Goal: Find specific page/section: Find specific page/section

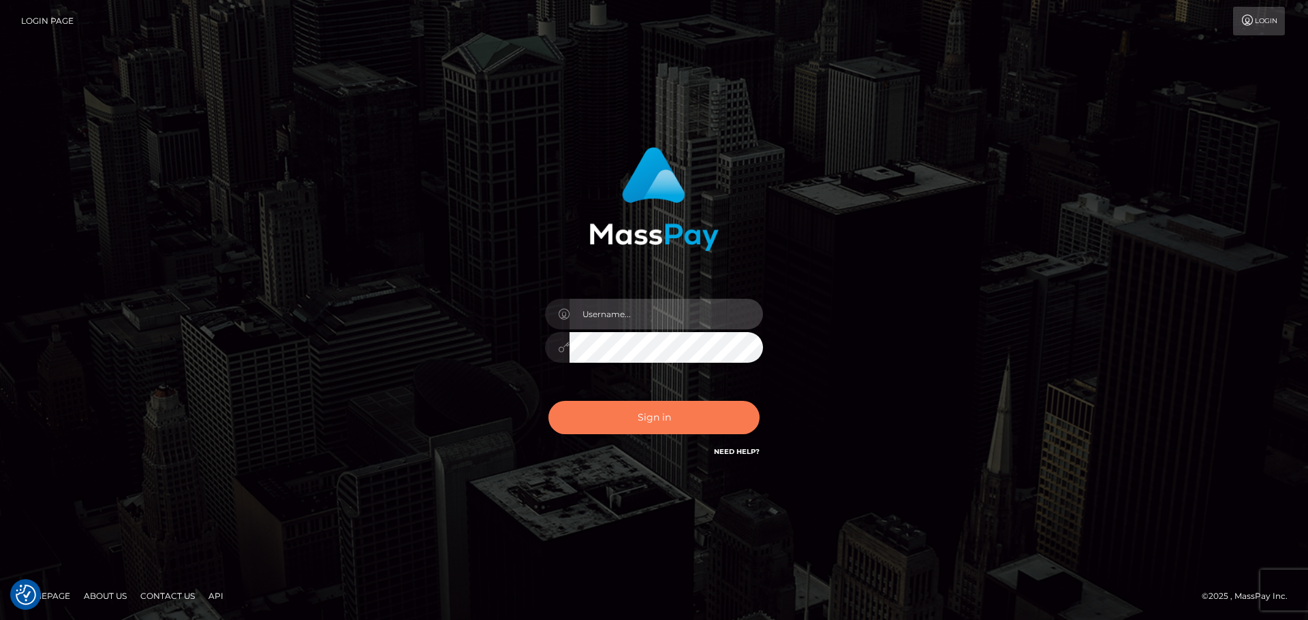
type input "jonathan.ctfo"
click at [664, 422] on button "Sign in" at bounding box center [653, 417] width 211 height 33
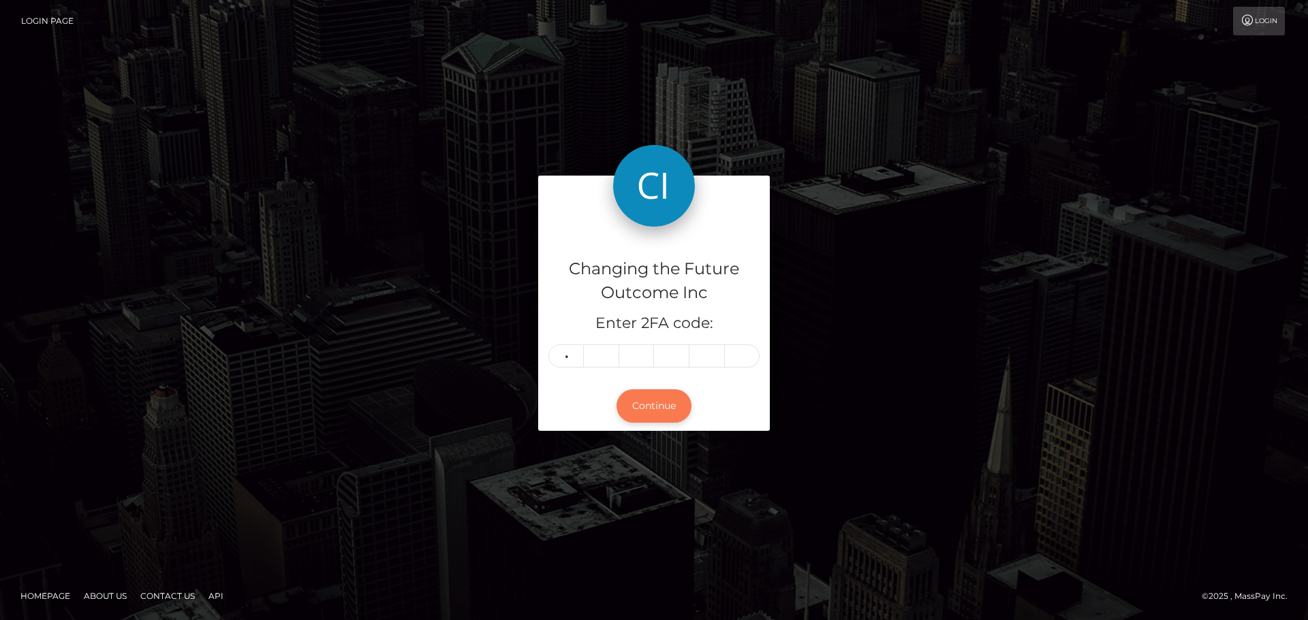
type input "7"
type input "5"
type input "8"
type input "4"
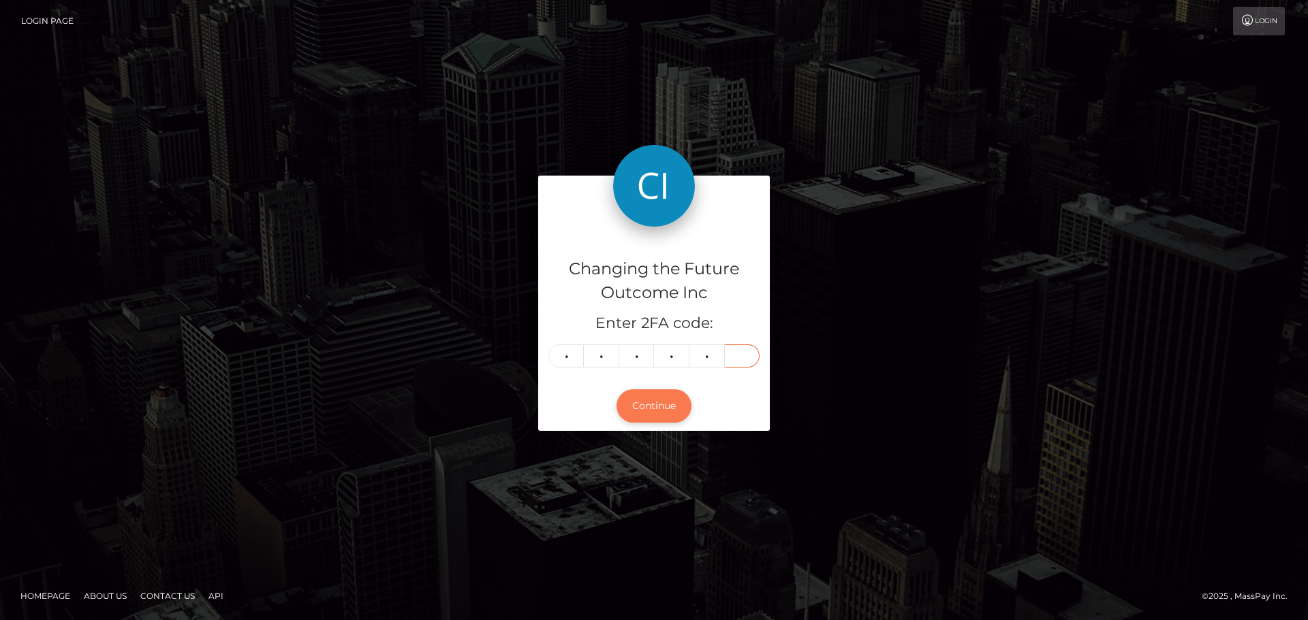
type input "2"
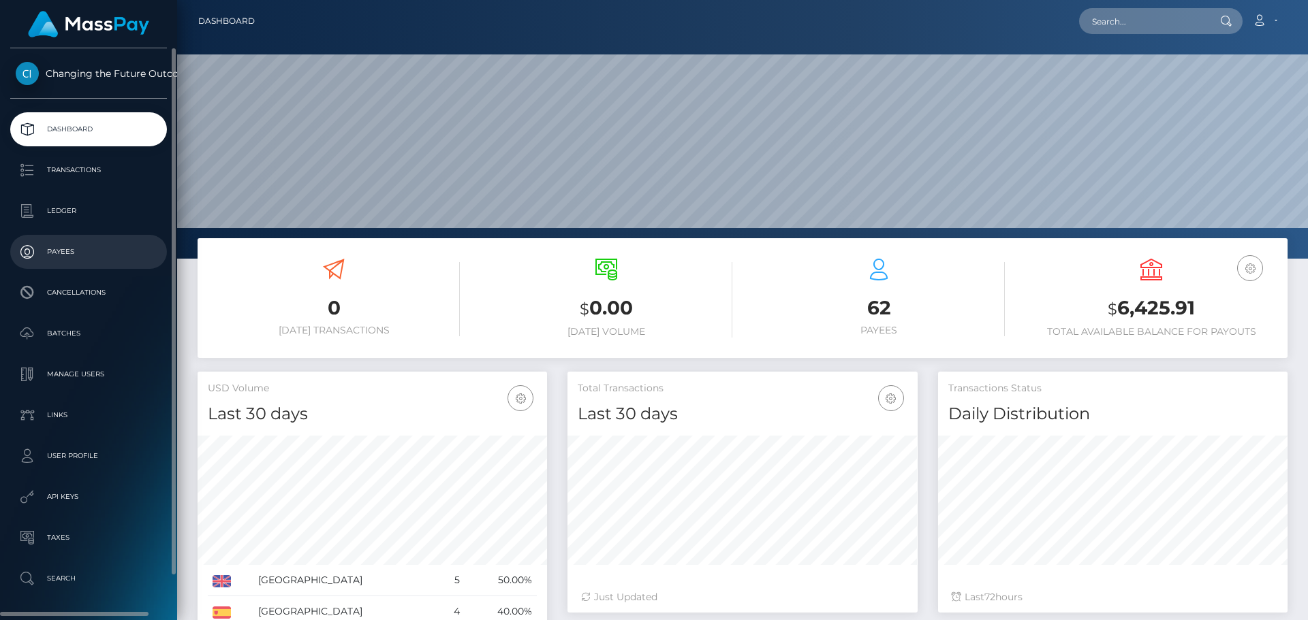
click at [60, 259] on p "Payees" at bounding box center [89, 252] width 146 height 20
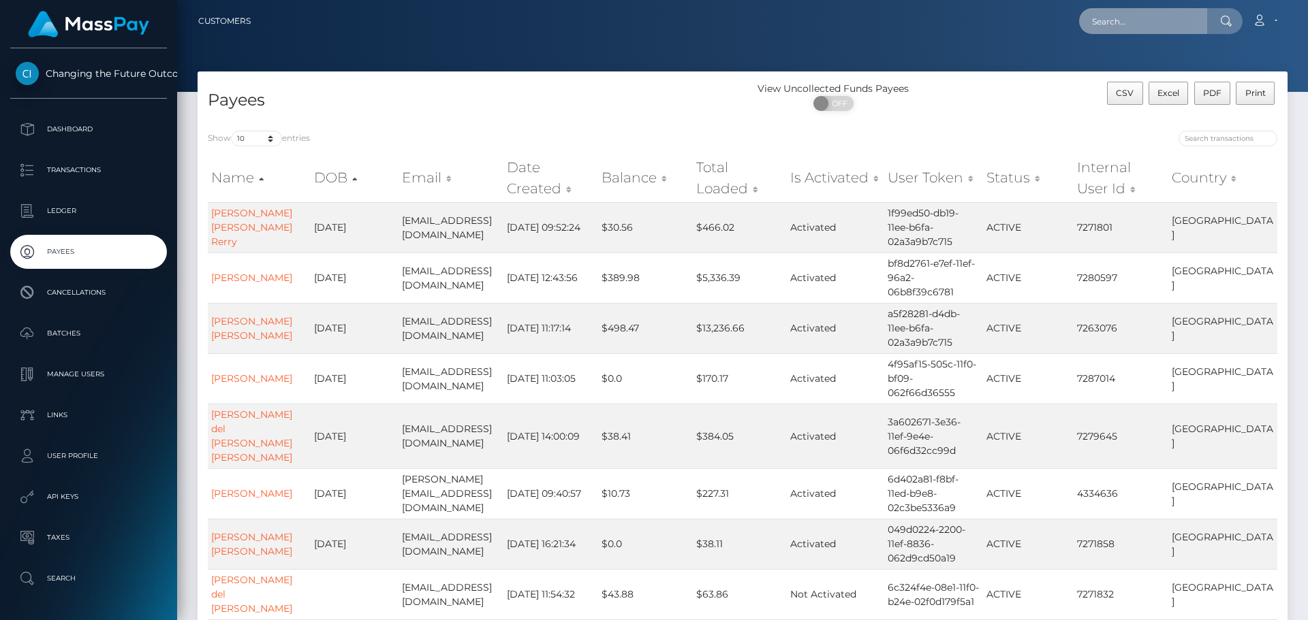
click at [1110, 28] on input "text" at bounding box center [1143, 21] width 128 height 26
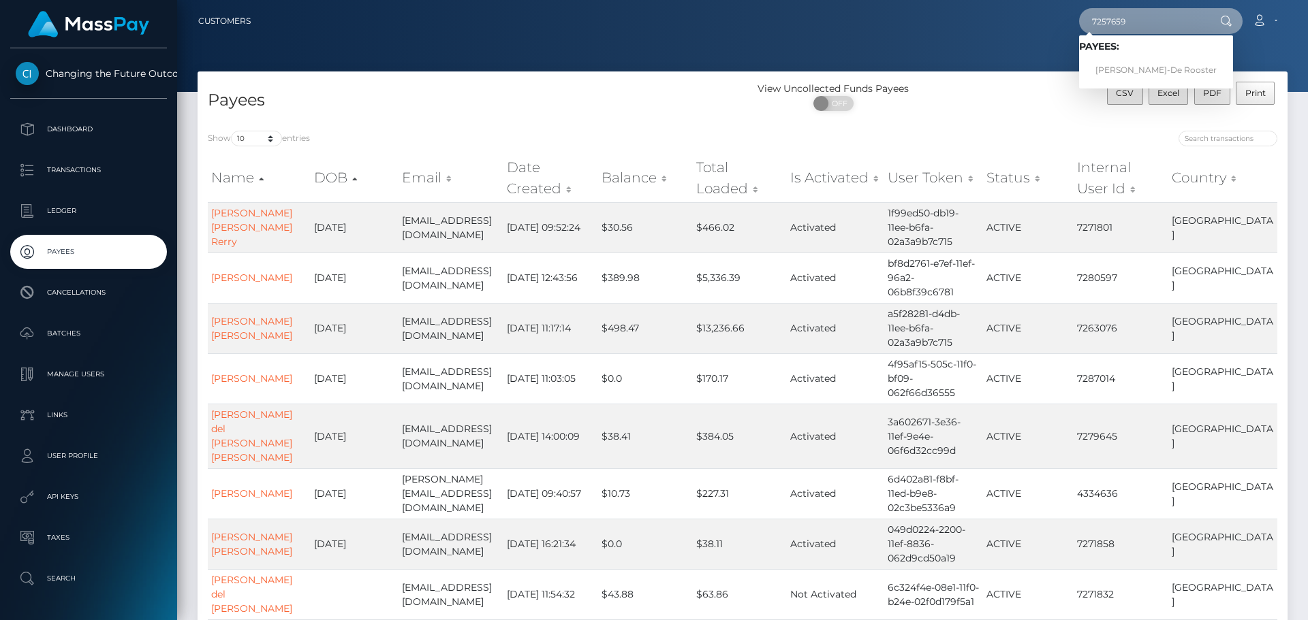
type input "7257659"
click at [1154, 70] on link "Brigitte Hendriks-De Rooster" at bounding box center [1156, 70] width 154 height 25
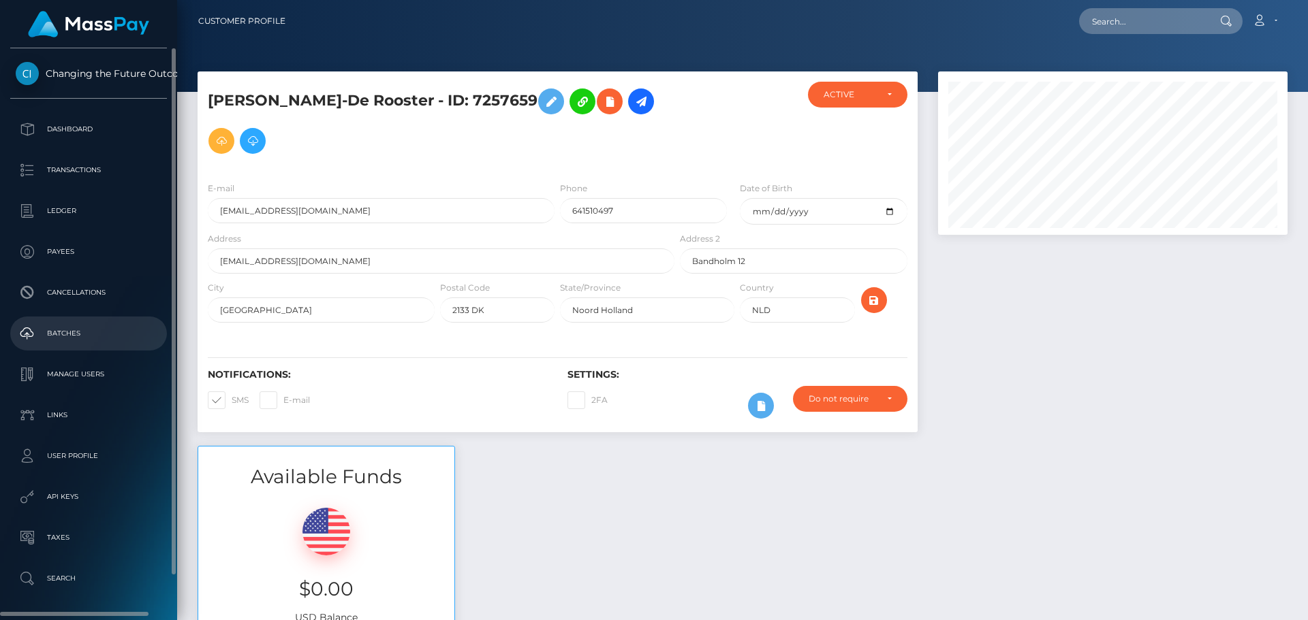
click at [48, 336] on p "Batches" at bounding box center [89, 333] width 146 height 20
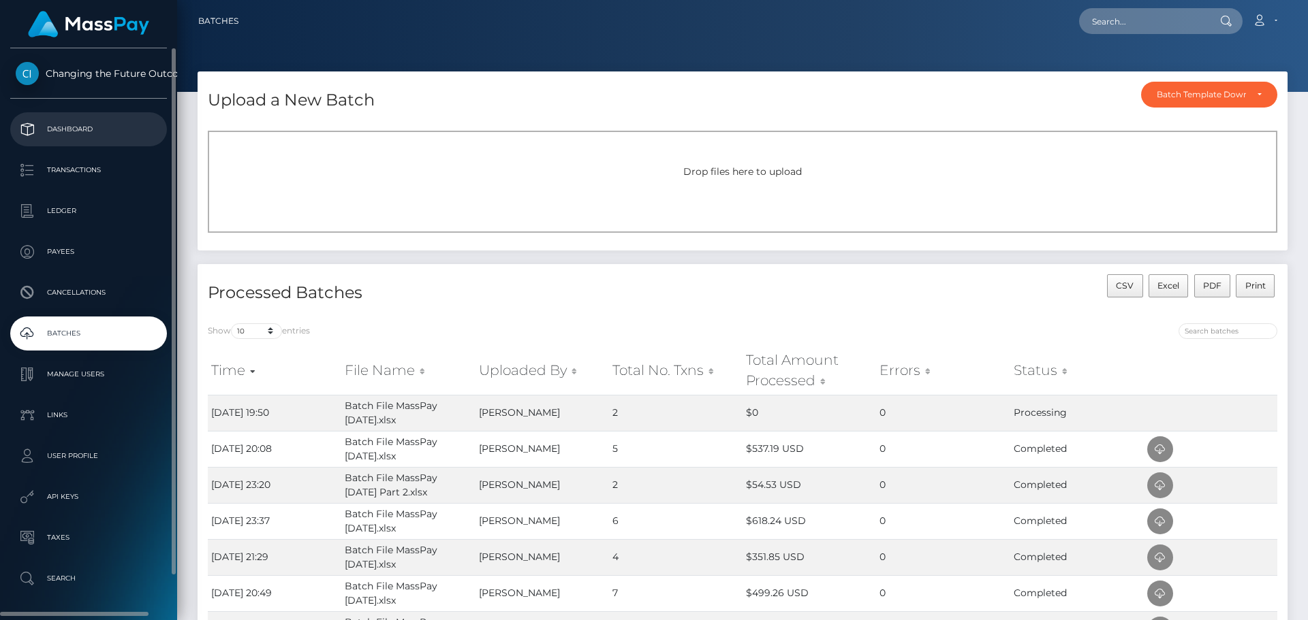
click at [82, 118] on link "Dashboard" at bounding box center [88, 129] width 157 height 34
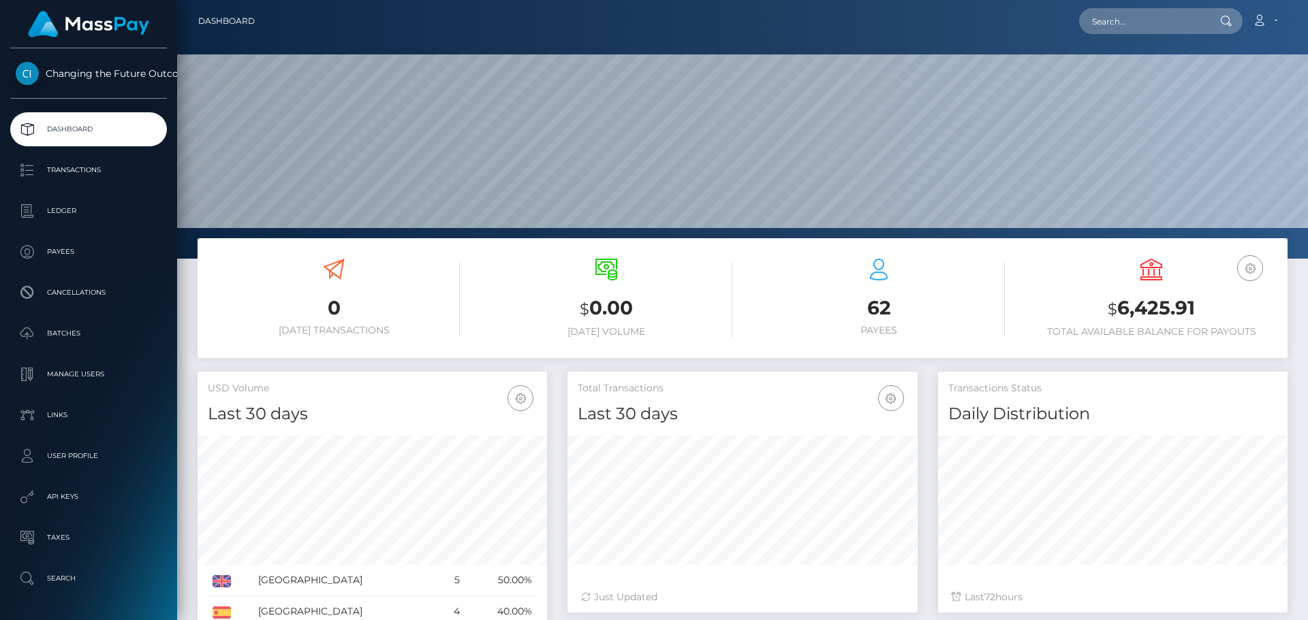
scroll to position [241, 349]
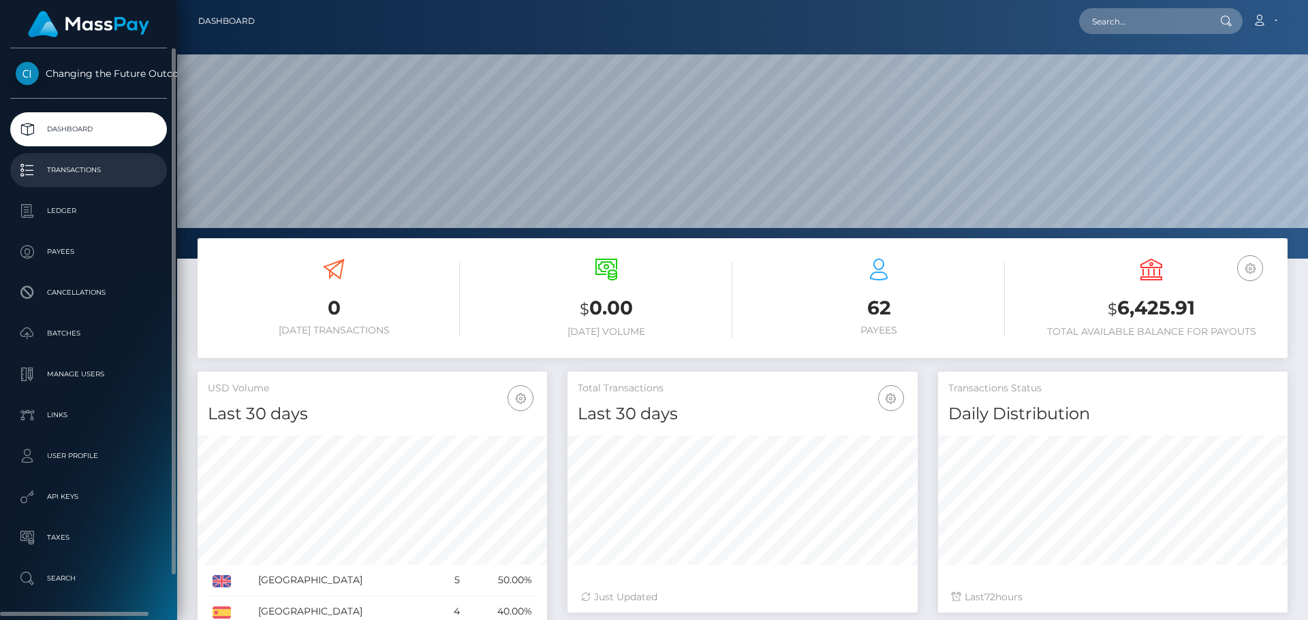
click at [54, 176] on p "Transactions" at bounding box center [89, 170] width 146 height 20
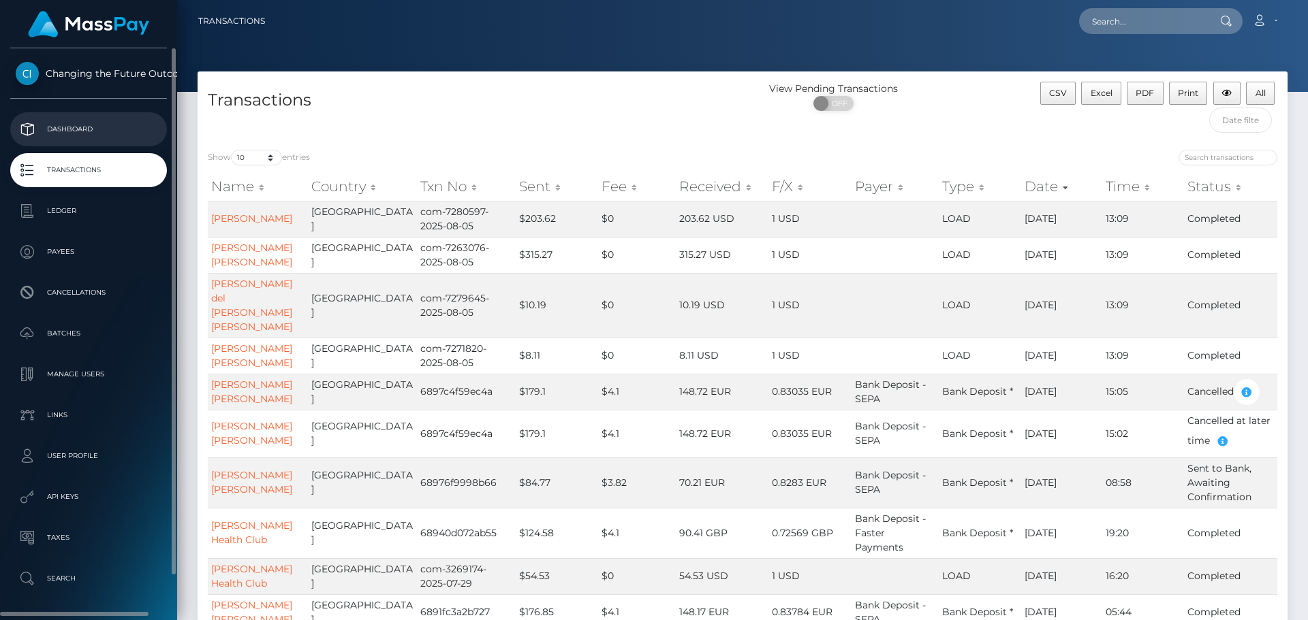
click at [85, 127] on p "Dashboard" at bounding box center [89, 129] width 146 height 20
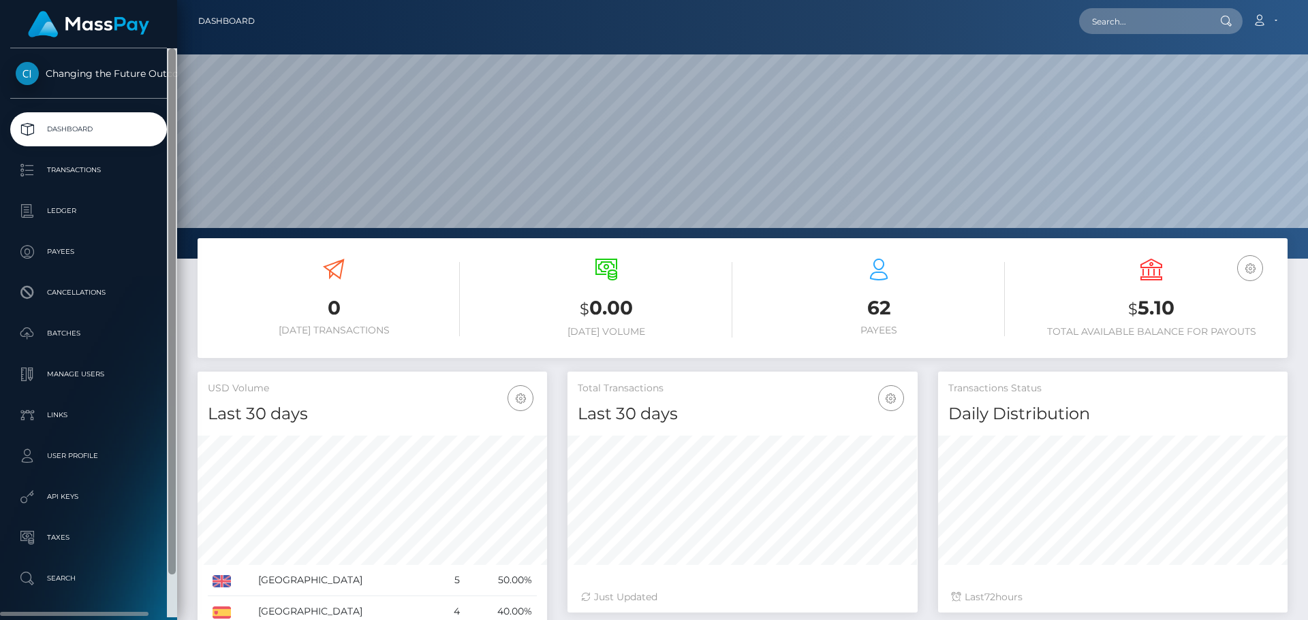
scroll to position [241, 349]
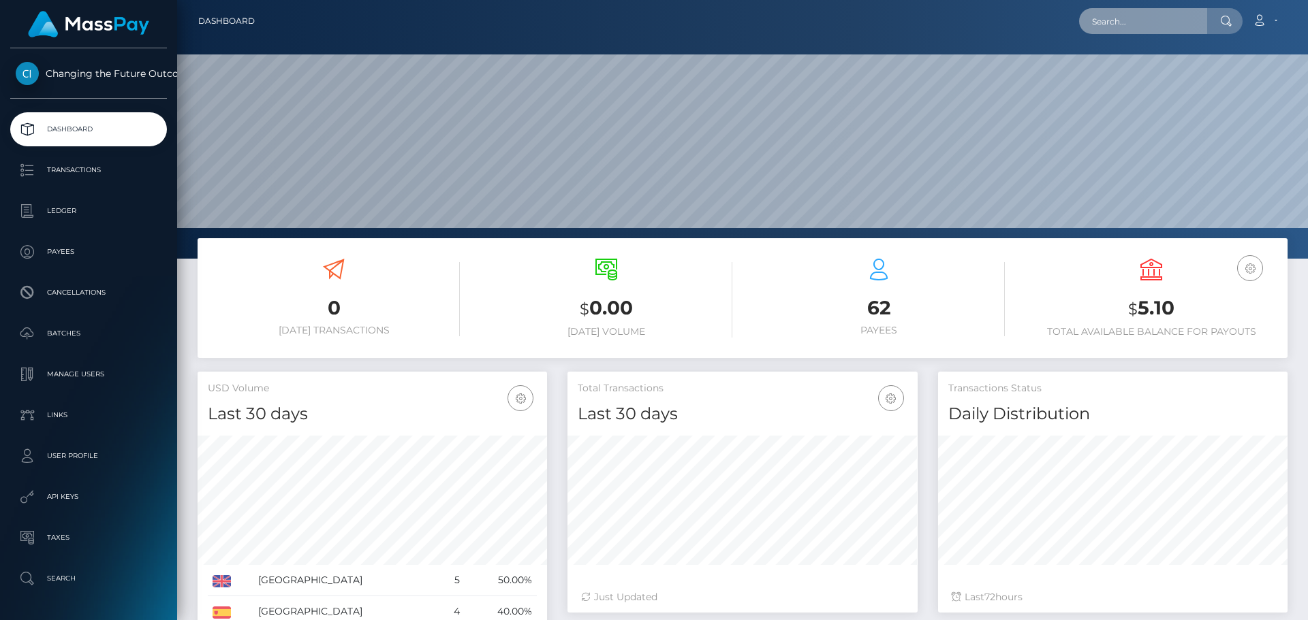
click at [1175, 20] on input "text" at bounding box center [1143, 21] width 128 height 26
type input "7257659"
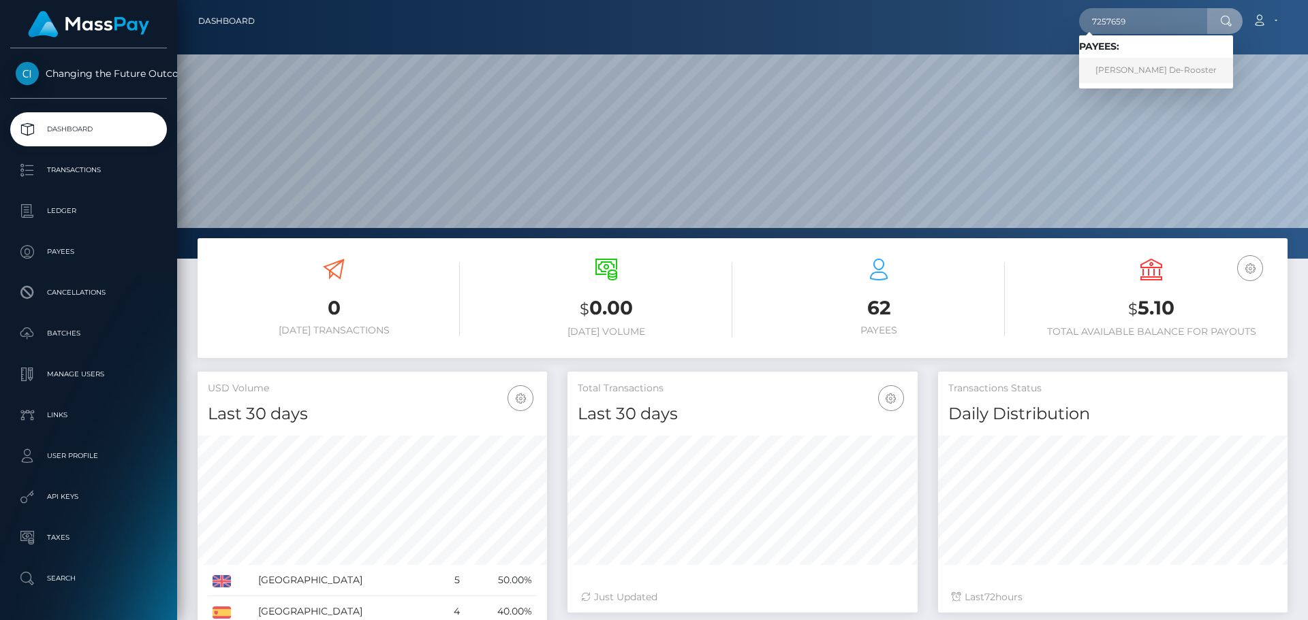
click at [1132, 74] on link "Brigitte Hendriks De-Rooster" at bounding box center [1156, 70] width 154 height 25
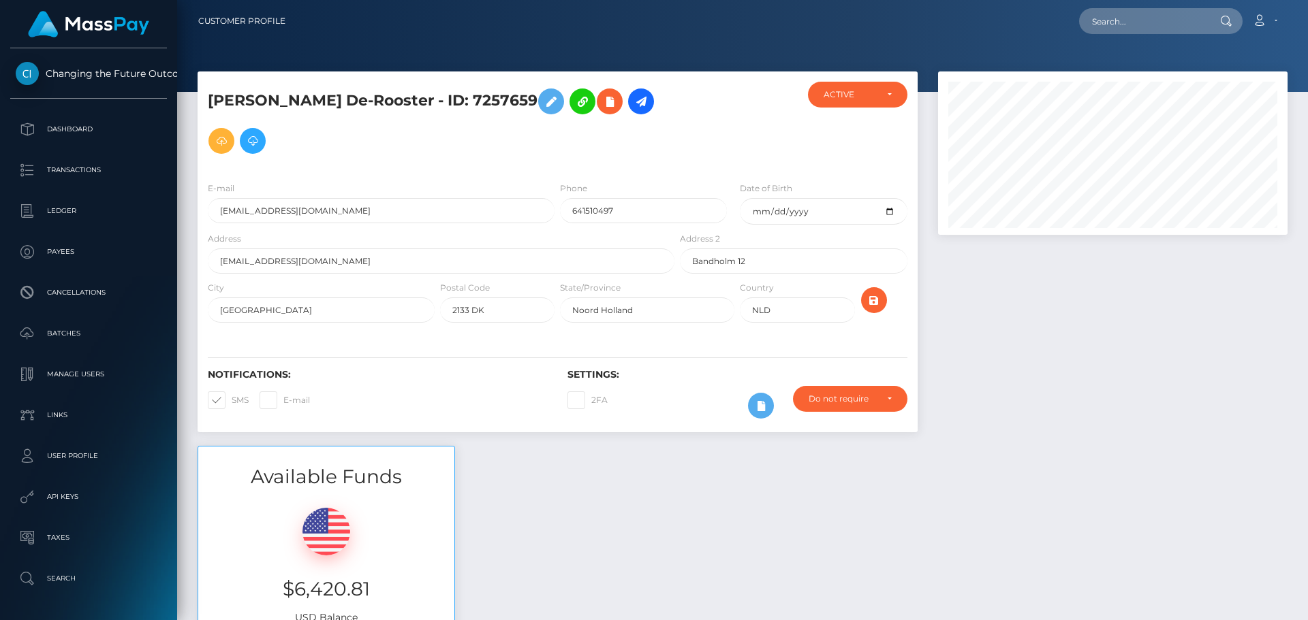
scroll to position [163, 349]
